Goal: Task Accomplishment & Management: Use online tool/utility

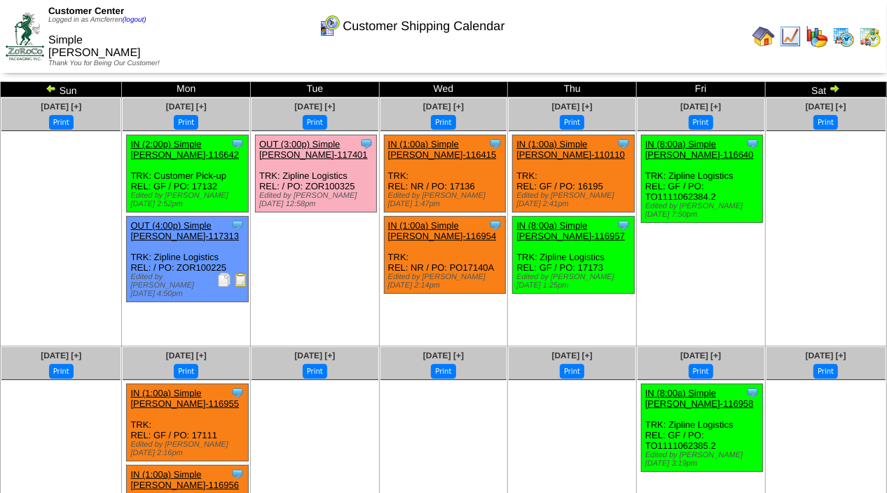
click at [765, 35] on img at bounding box center [764, 36] width 22 height 22
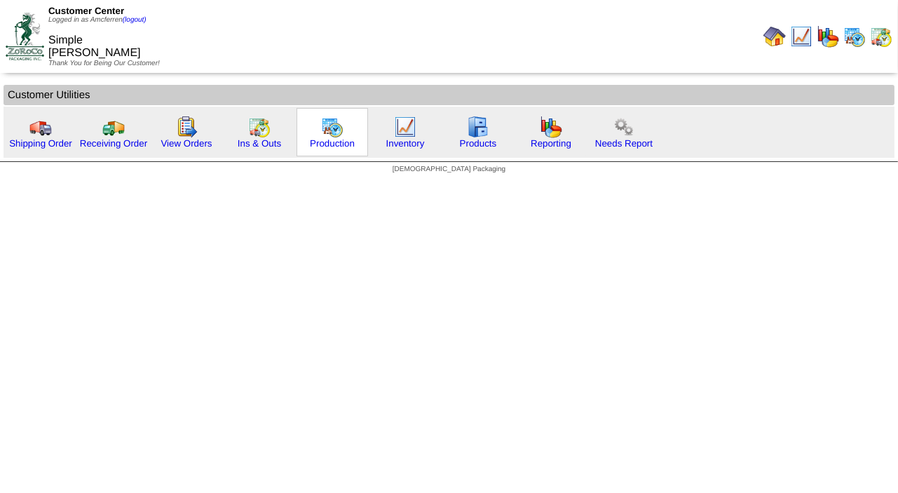
click at [328, 134] on img at bounding box center [332, 127] width 22 height 22
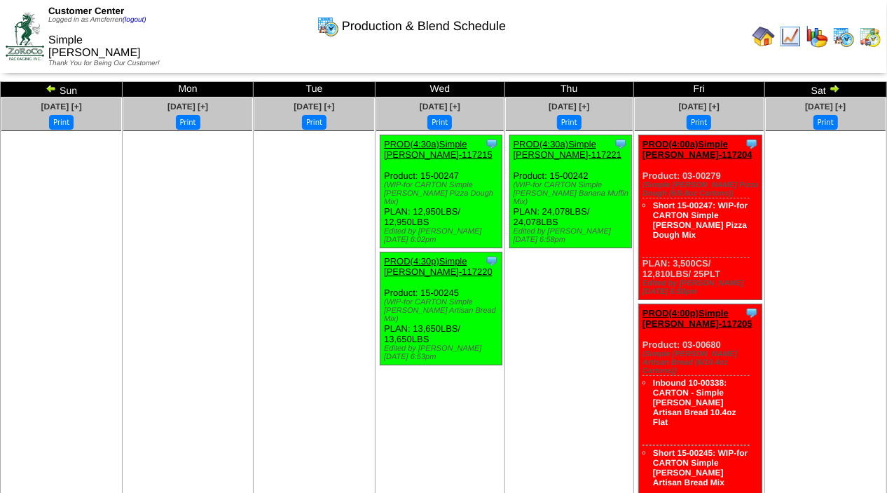
click at [51, 90] on img at bounding box center [51, 88] width 11 height 11
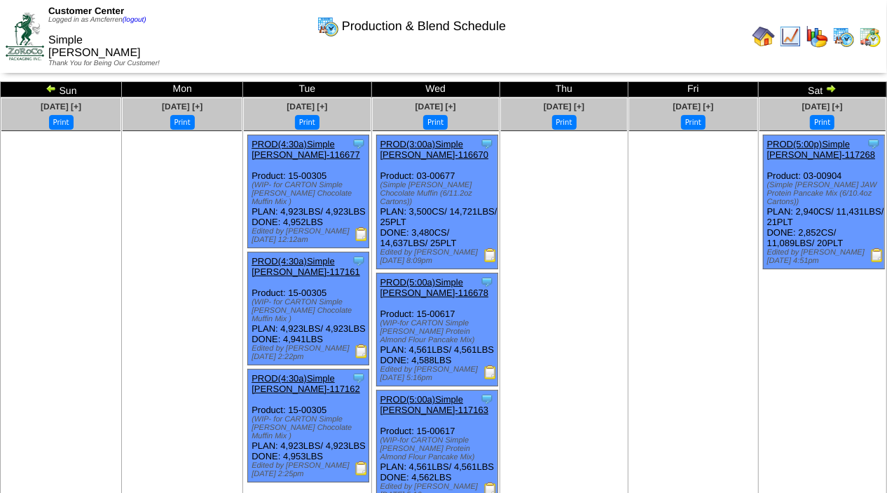
click at [51, 90] on img at bounding box center [51, 88] width 11 height 11
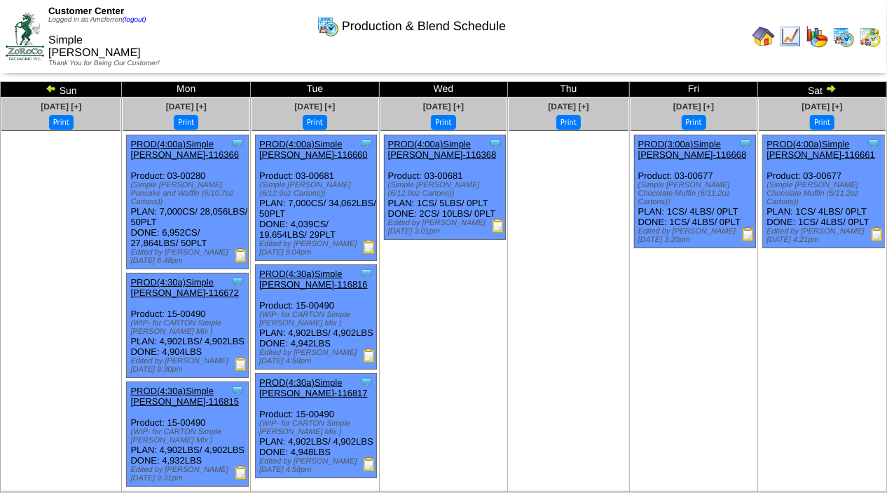
click at [53, 84] on img at bounding box center [51, 88] width 11 height 11
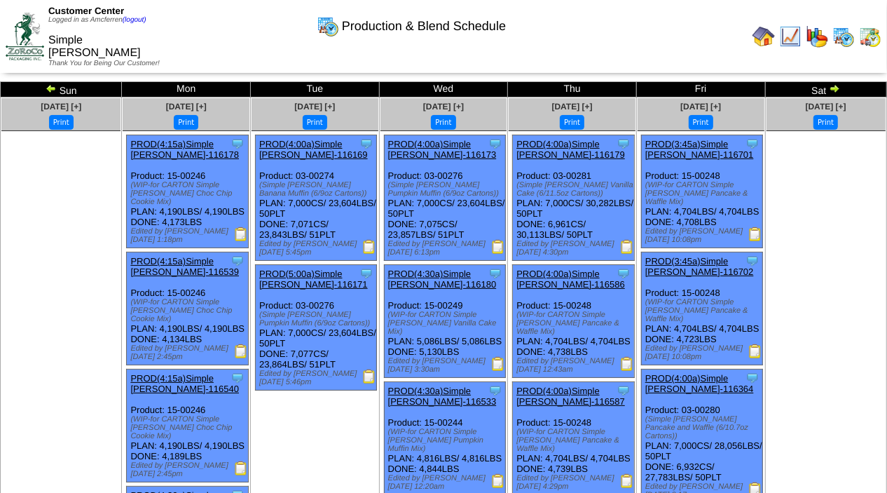
click at [50, 85] on img at bounding box center [51, 88] width 11 height 11
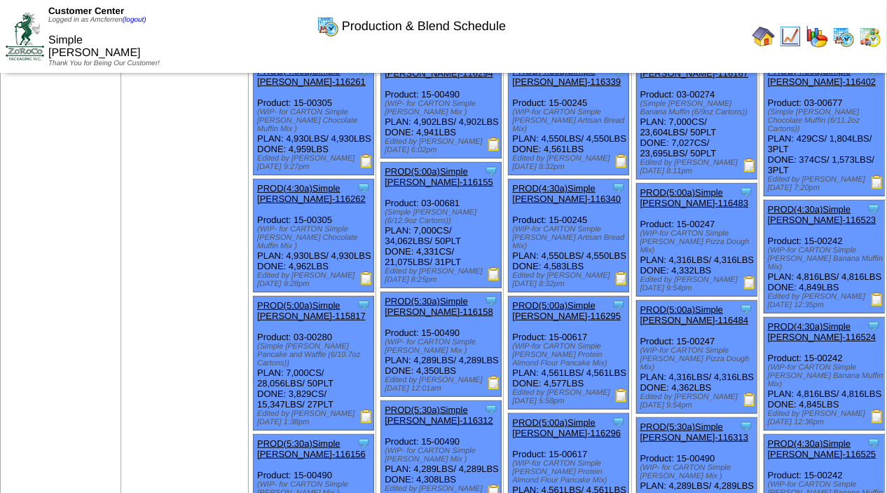
scroll to position [283, 0]
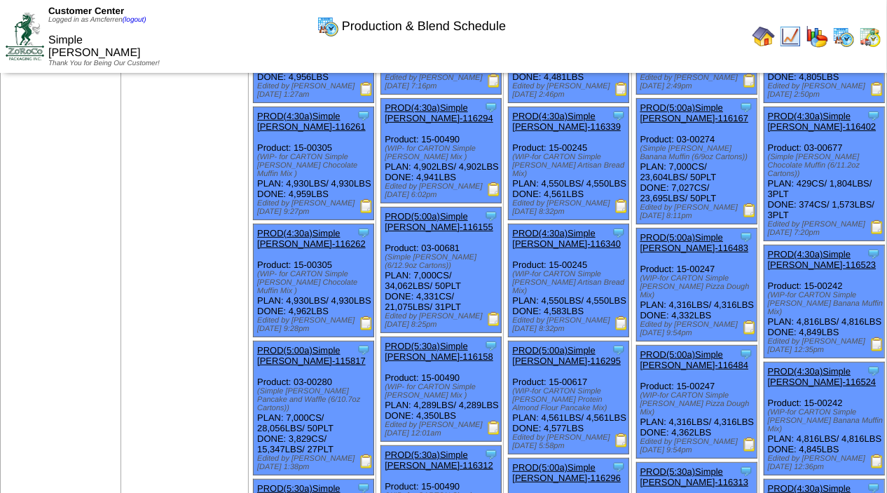
click at [749, 212] on img at bounding box center [750, 210] width 14 height 14
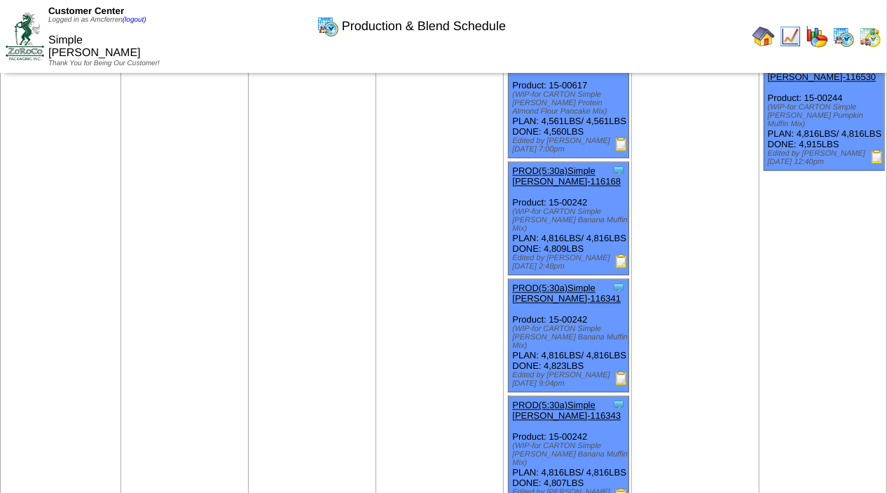
scroll to position [1544, 0]
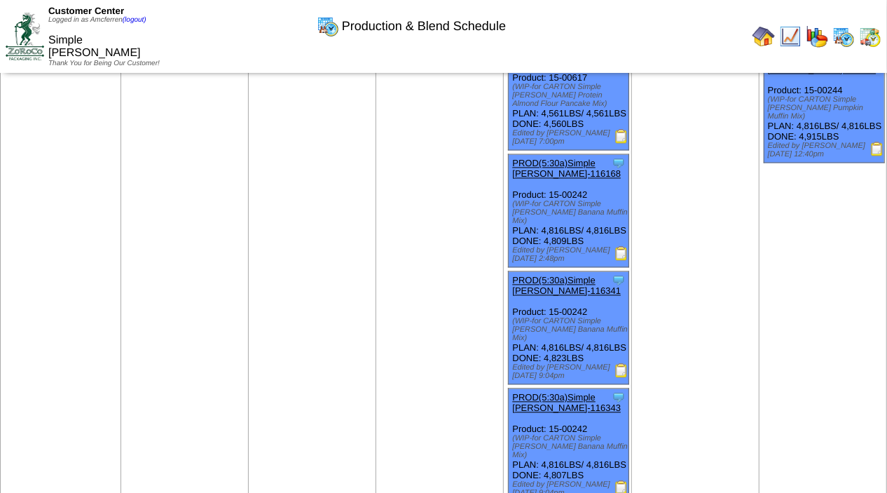
click at [622, 261] on img at bounding box center [622, 254] width 14 height 14
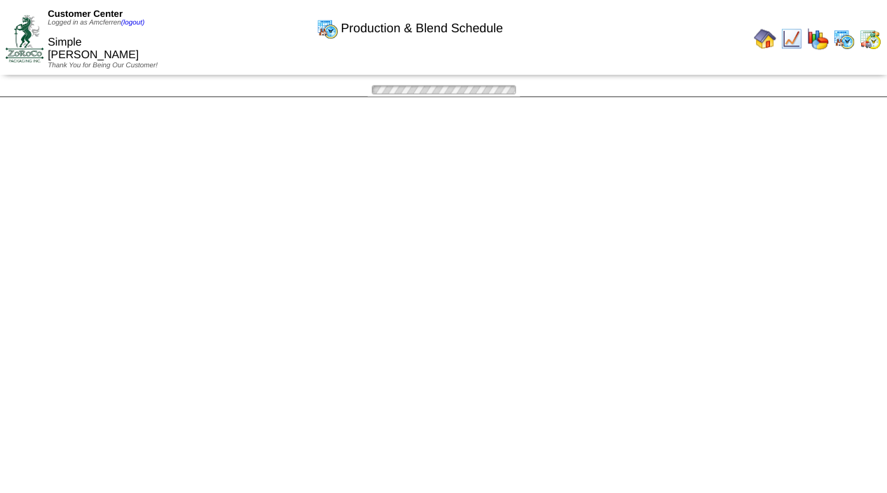
scroll to position [1544, 0]
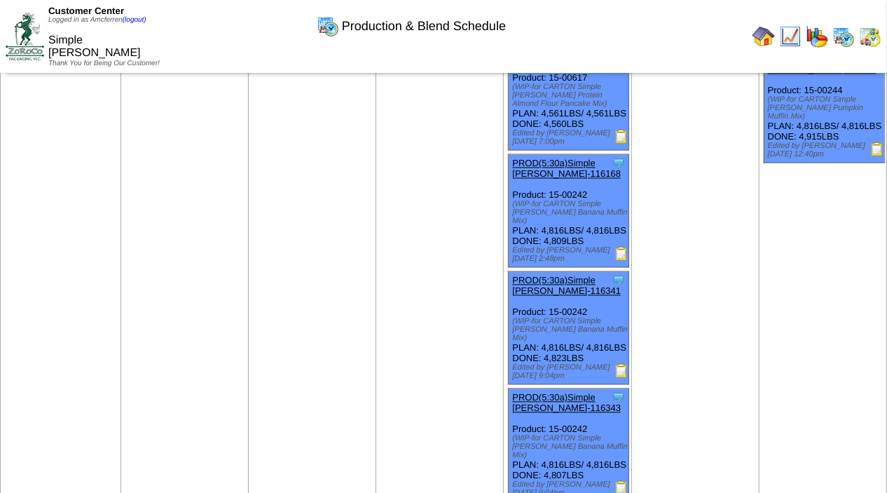
click at [623, 378] on img at bounding box center [622, 371] width 14 height 14
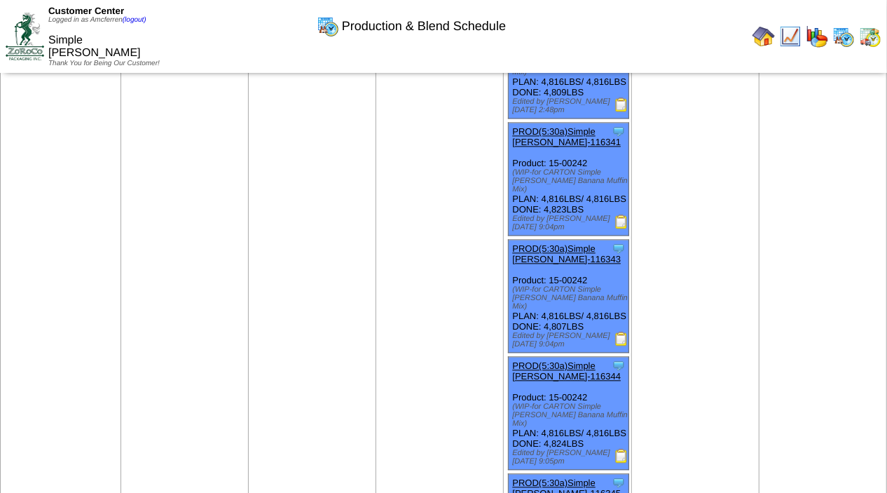
scroll to position [1704, 0]
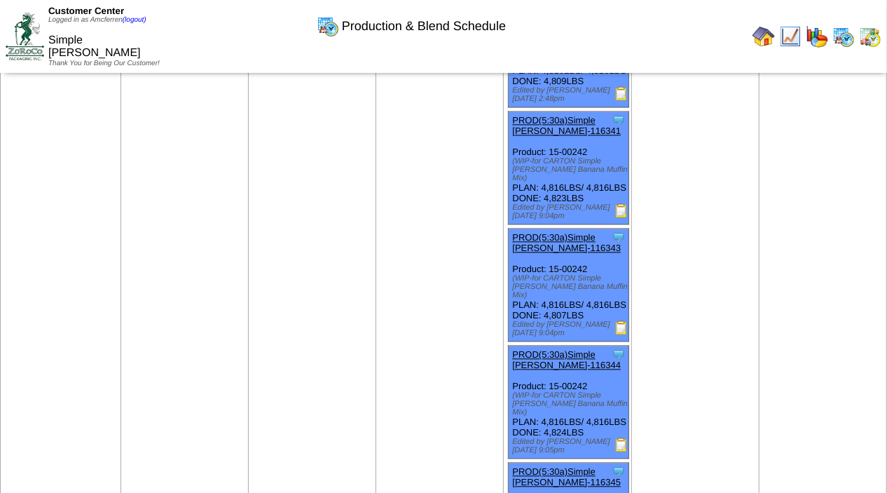
click at [624, 334] on img at bounding box center [622, 327] width 14 height 14
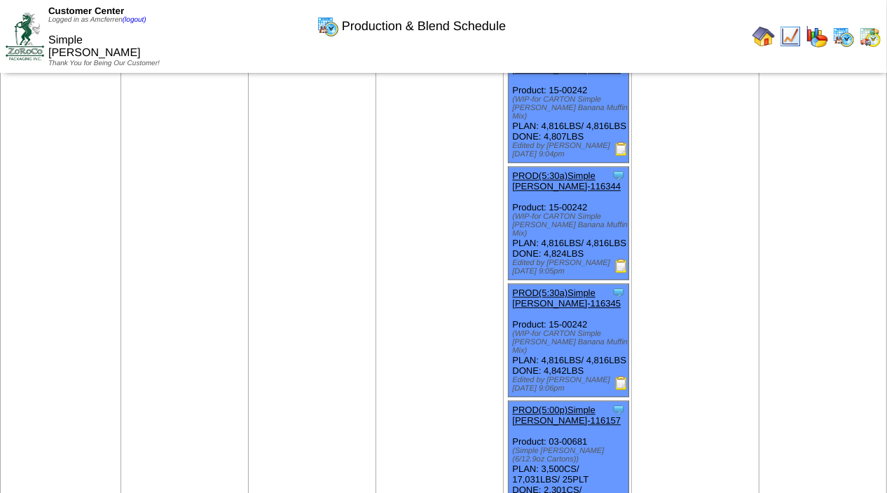
scroll to position [1898, 0]
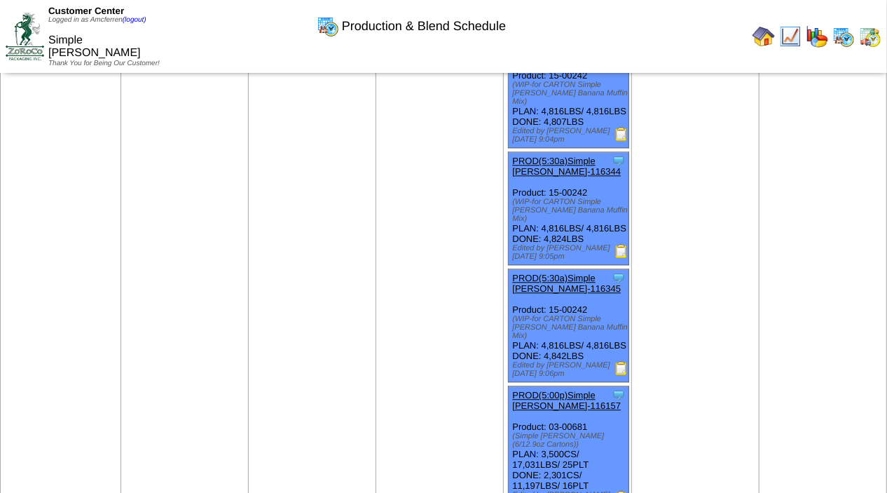
click at [623, 258] on img at bounding box center [622, 251] width 14 height 14
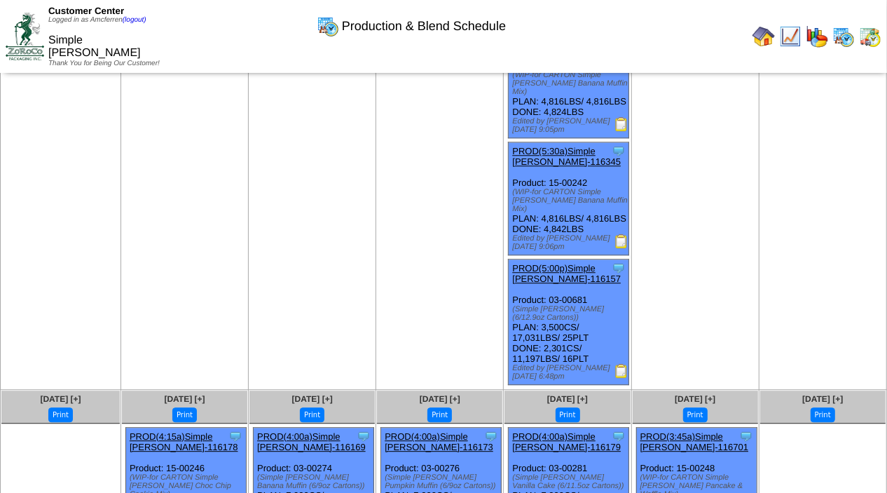
scroll to position [2028, 0]
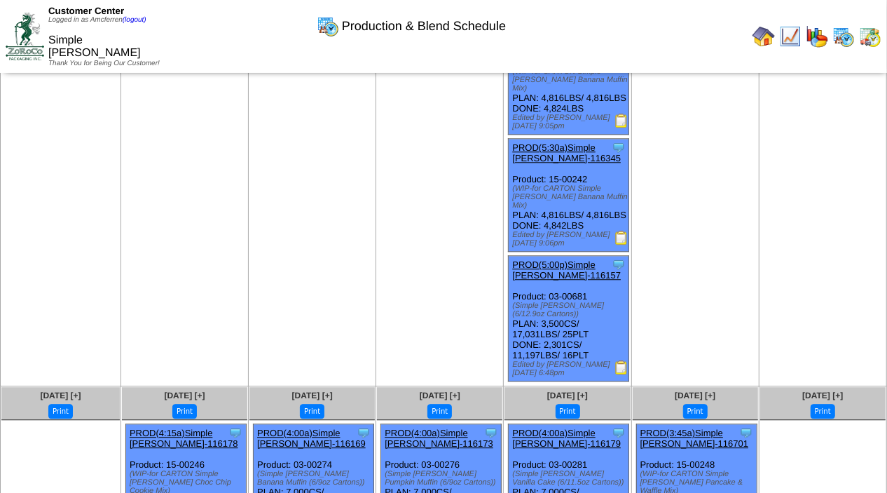
click at [624, 245] on img at bounding box center [622, 238] width 14 height 14
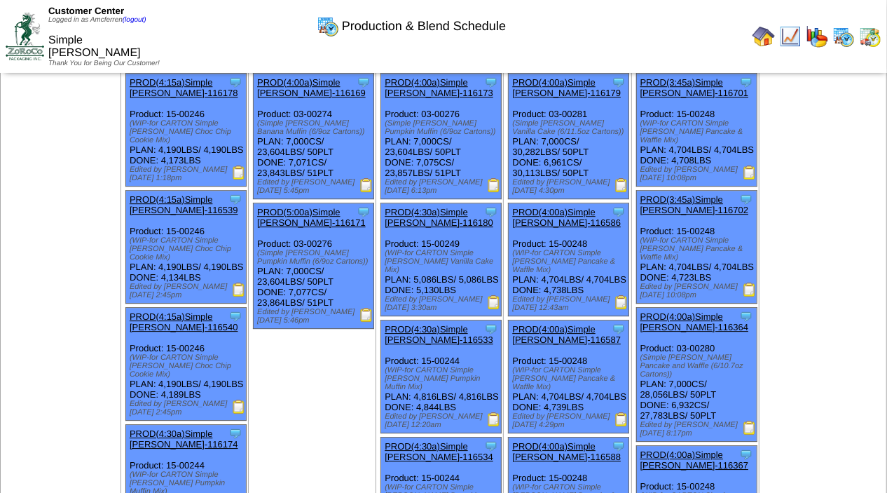
scroll to position [2338, 0]
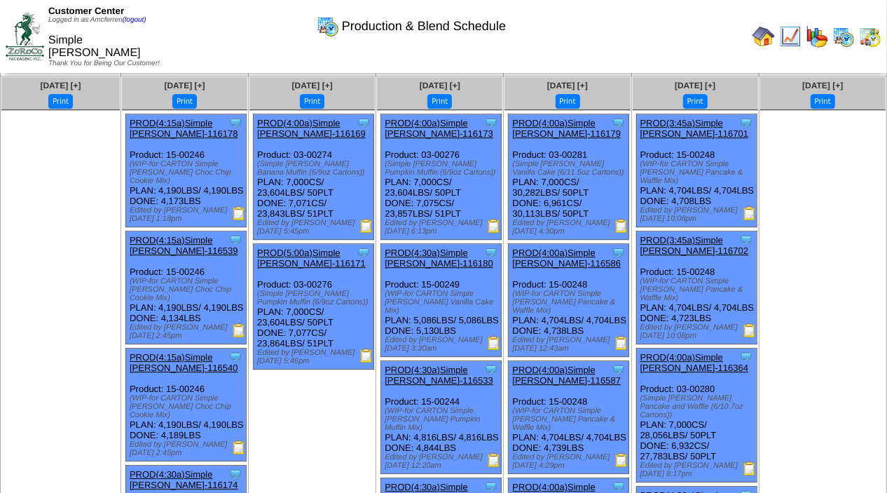
click at [368, 233] on img at bounding box center [366, 226] width 14 height 14
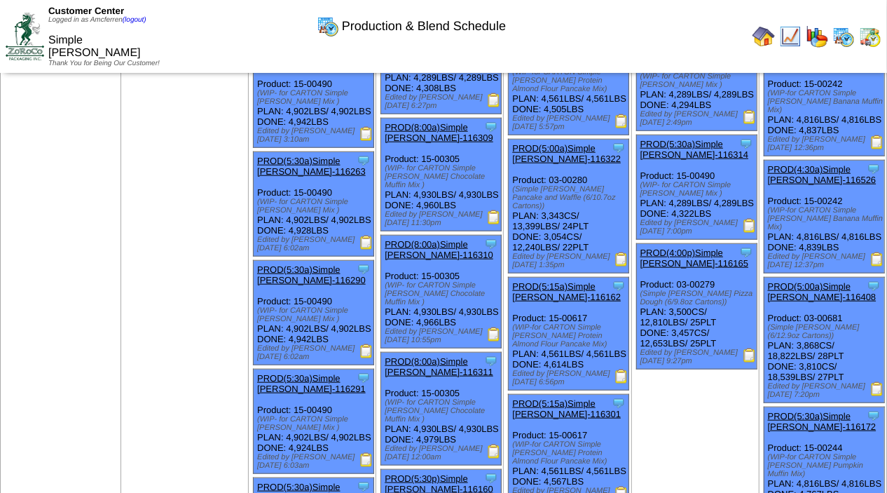
scroll to position [715, 0]
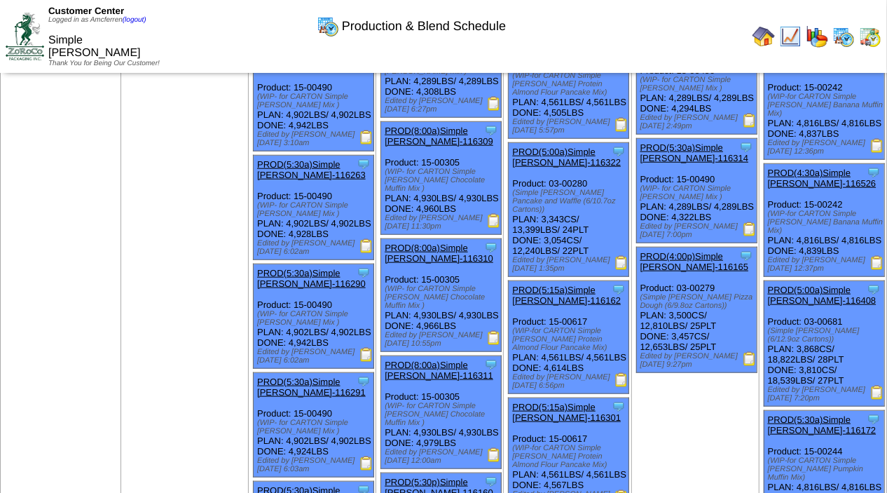
click at [876, 266] on img at bounding box center [877, 263] width 14 height 14
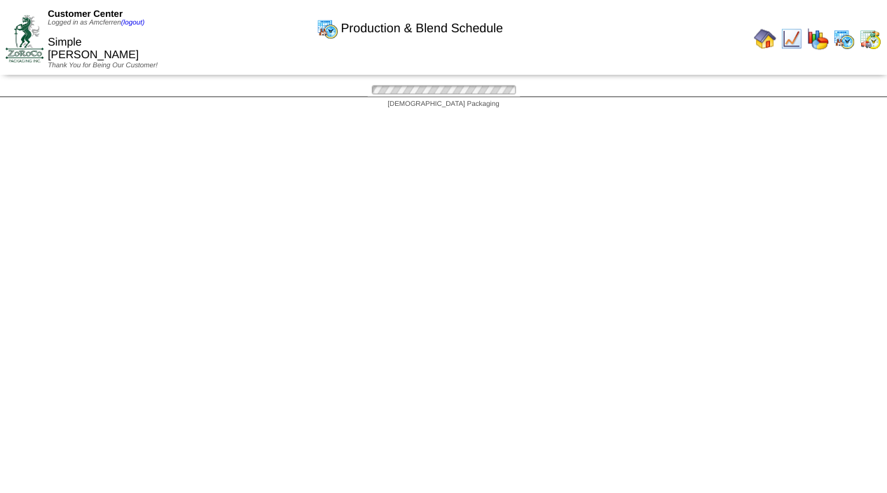
scroll to position [715, 0]
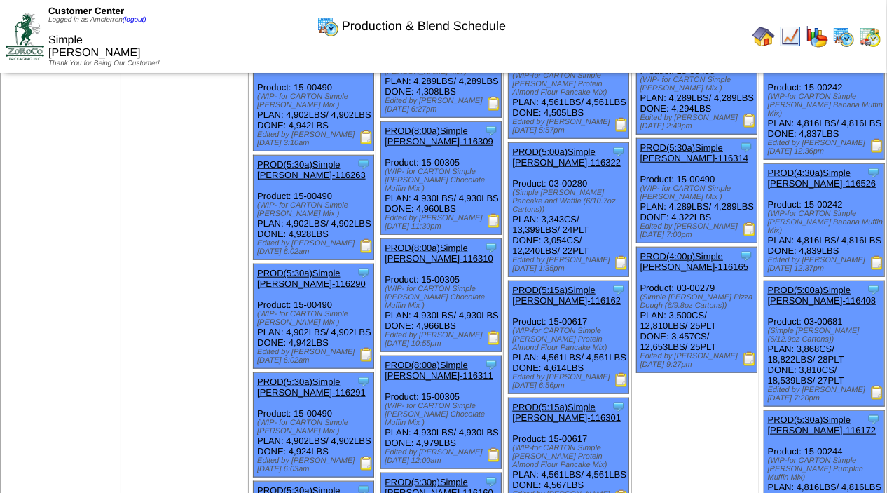
click at [879, 142] on img at bounding box center [877, 146] width 14 height 14
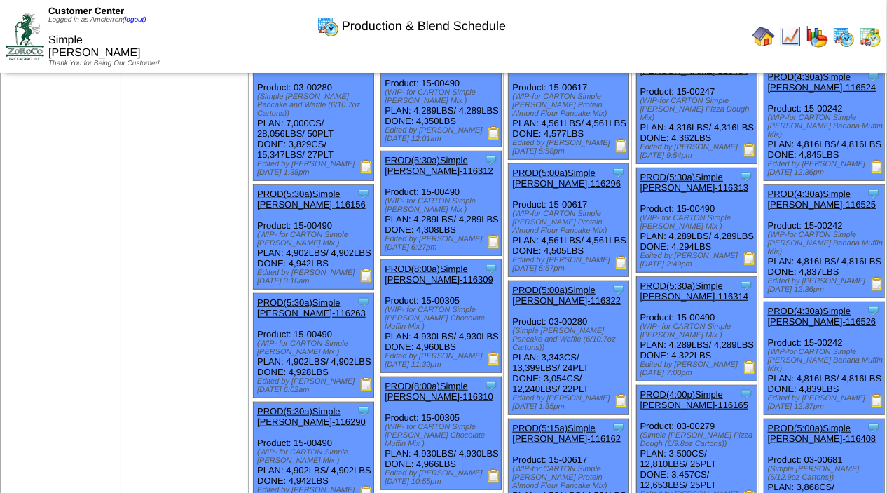
scroll to position [551, 0]
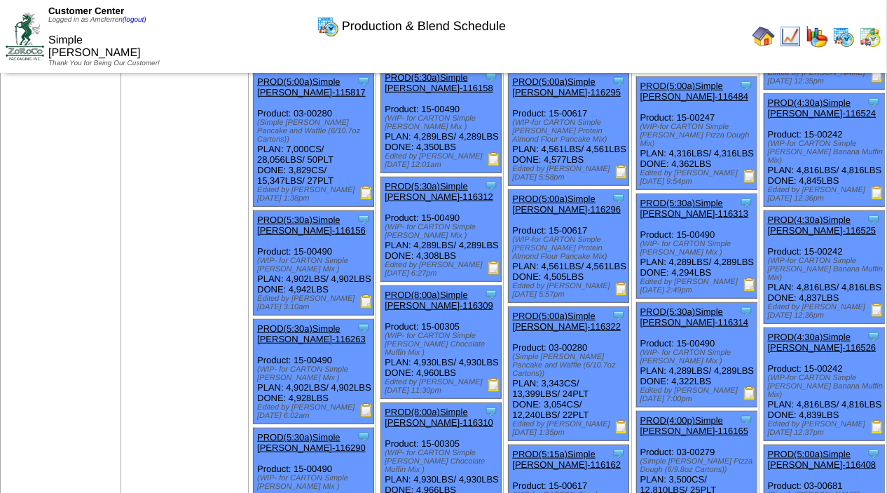
click at [879, 186] on img at bounding box center [877, 193] width 14 height 14
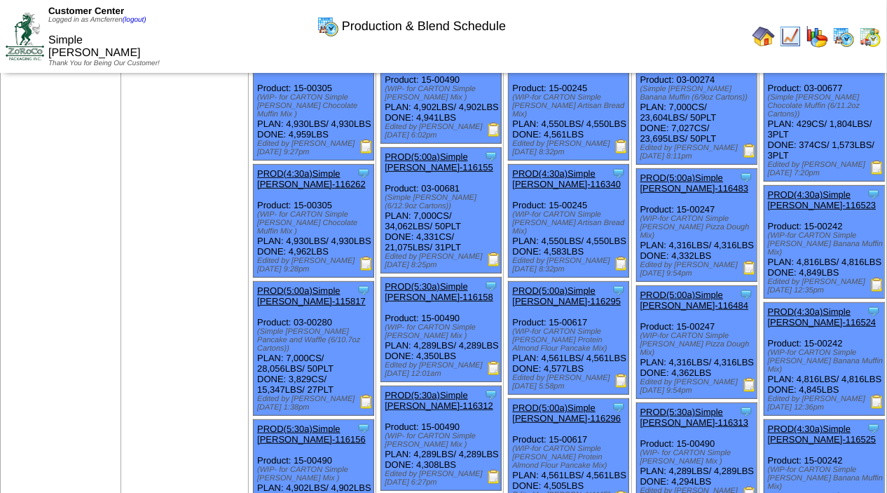
scroll to position [331, 0]
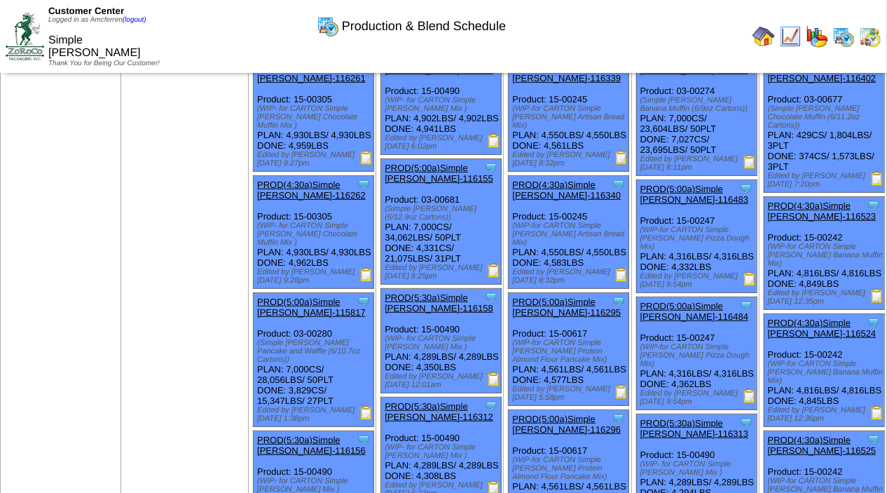
click at [878, 289] on img at bounding box center [877, 296] width 14 height 14
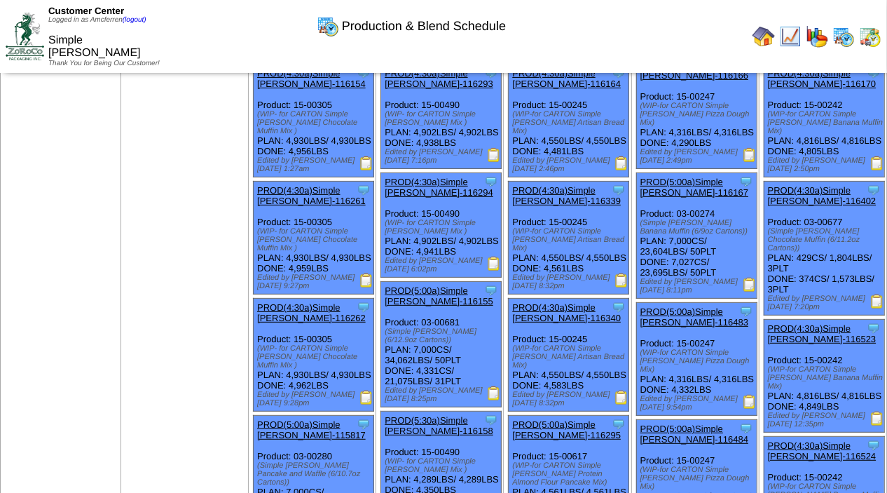
scroll to position [201, 0]
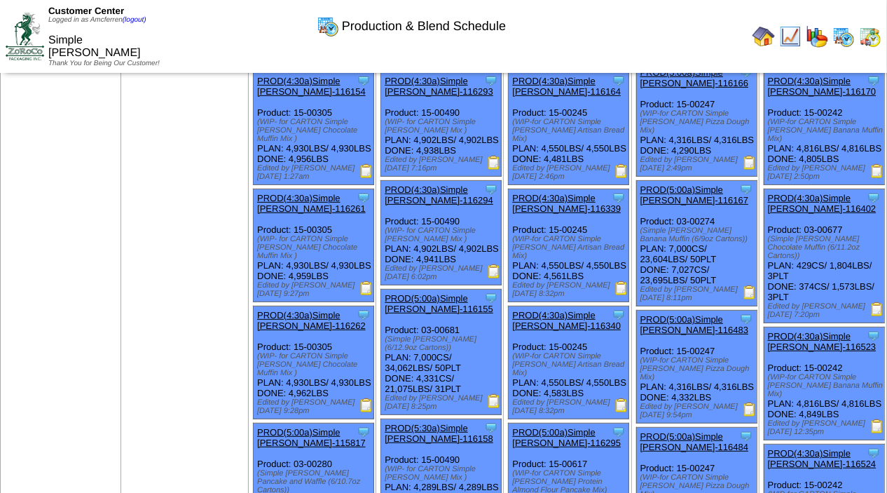
click at [875, 164] on img at bounding box center [877, 171] width 14 height 14
